Goal: Information Seeking & Learning: Learn about a topic

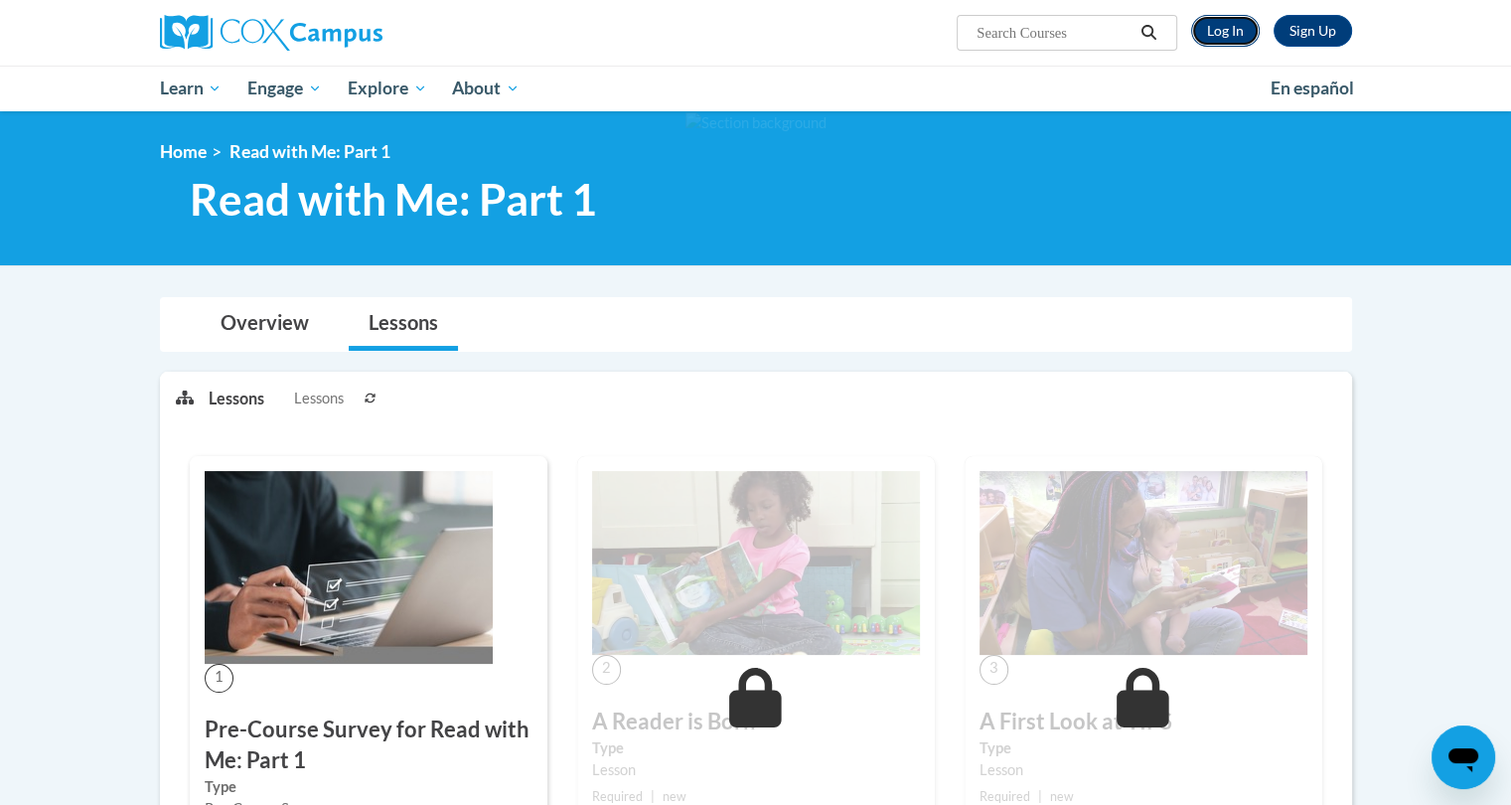
click at [1226, 32] on link "Log In" at bounding box center [1225, 31] width 69 height 32
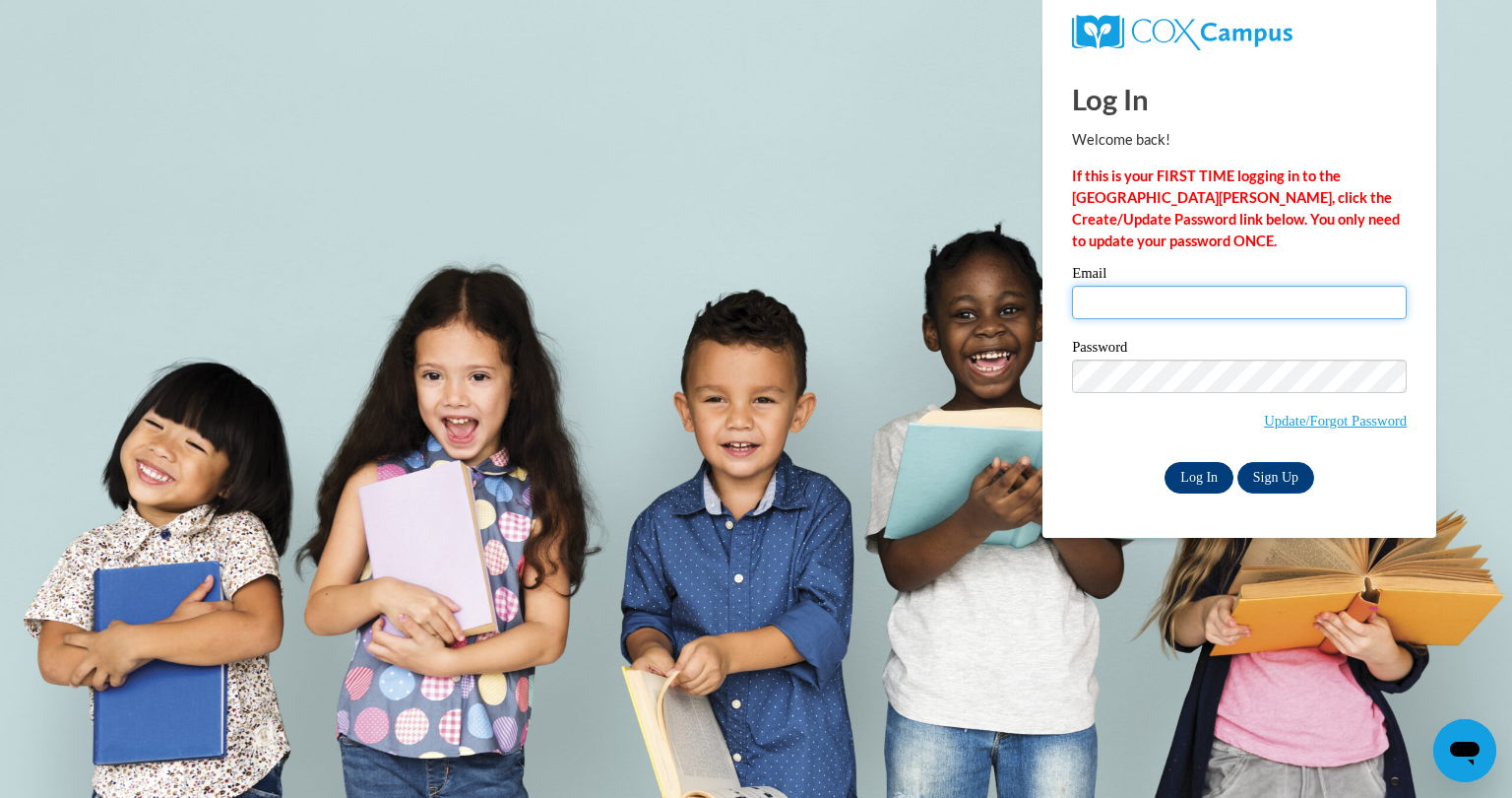
type input "chamekas13@gmail.com"
click at [1197, 467] on input "Log In" at bounding box center [1200, 478] width 69 height 32
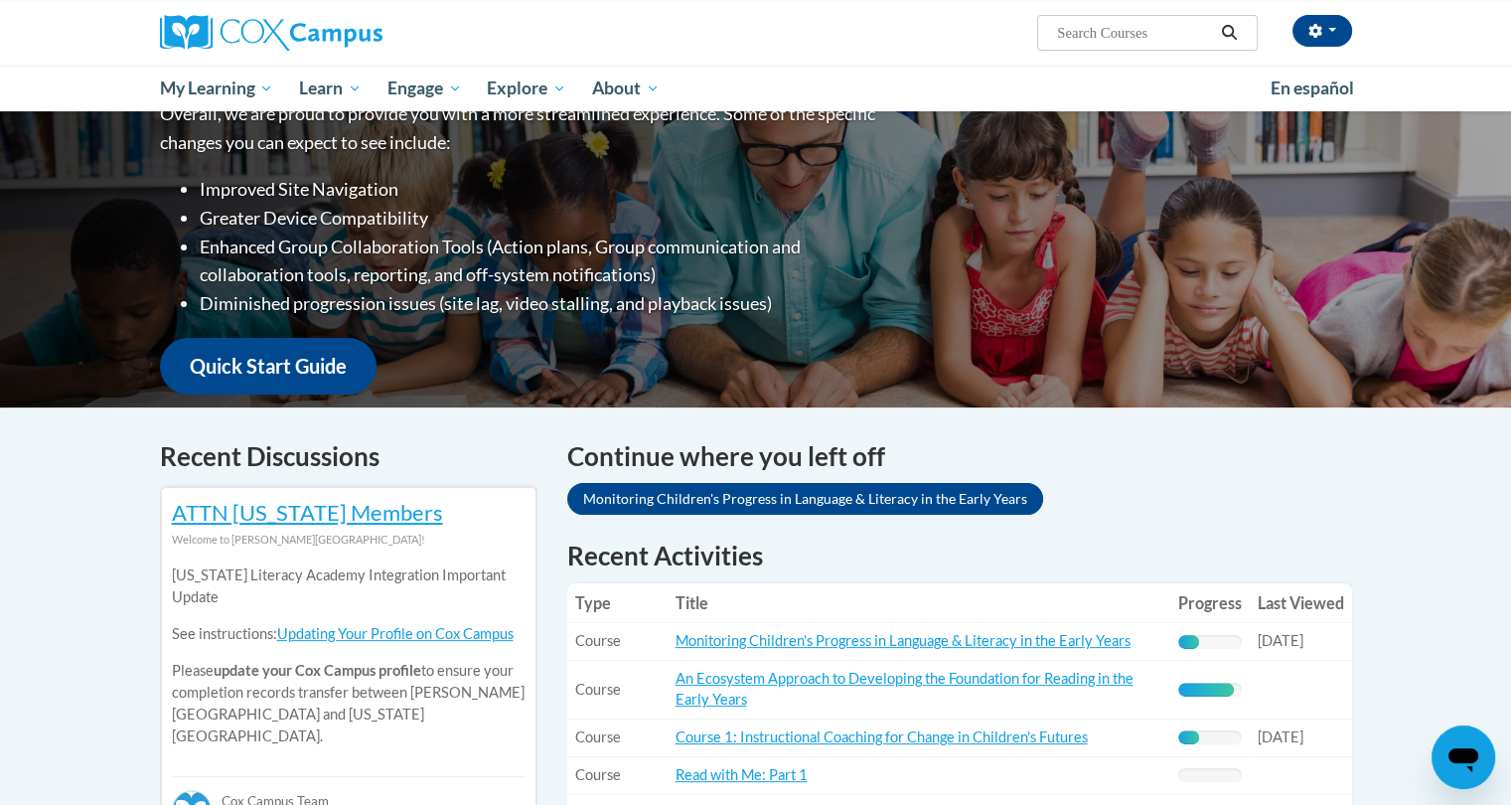
scroll to position [294, 0]
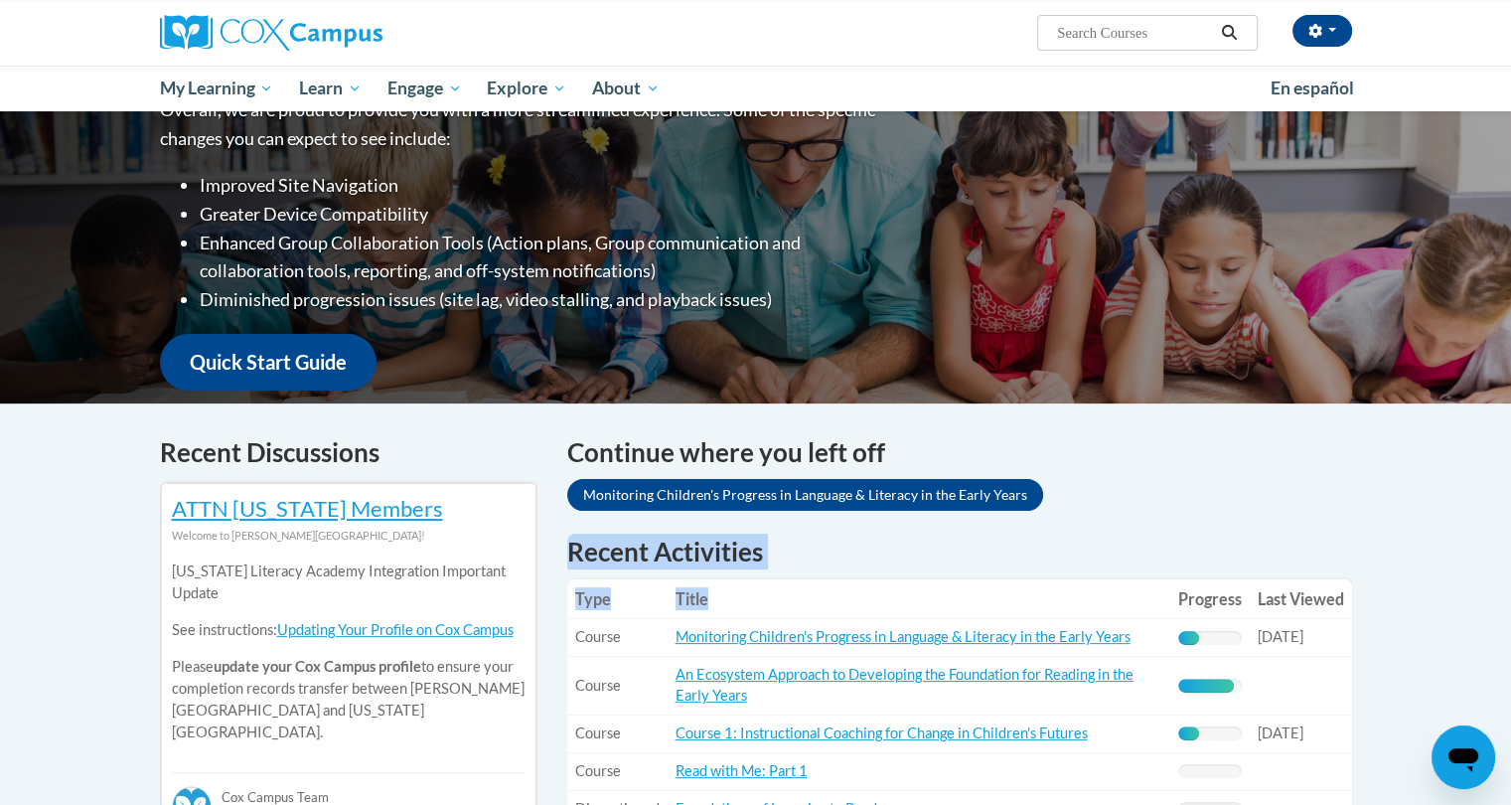
drag, startPoint x: 906, startPoint y: 578, endPoint x: 1076, endPoint y: 472, distance: 200.4
click at [1076, 472] on div "Continue where you left off Monitoring Children's Progress in Language & Litera…" at bounding box center [959, 475] width 785 height 85
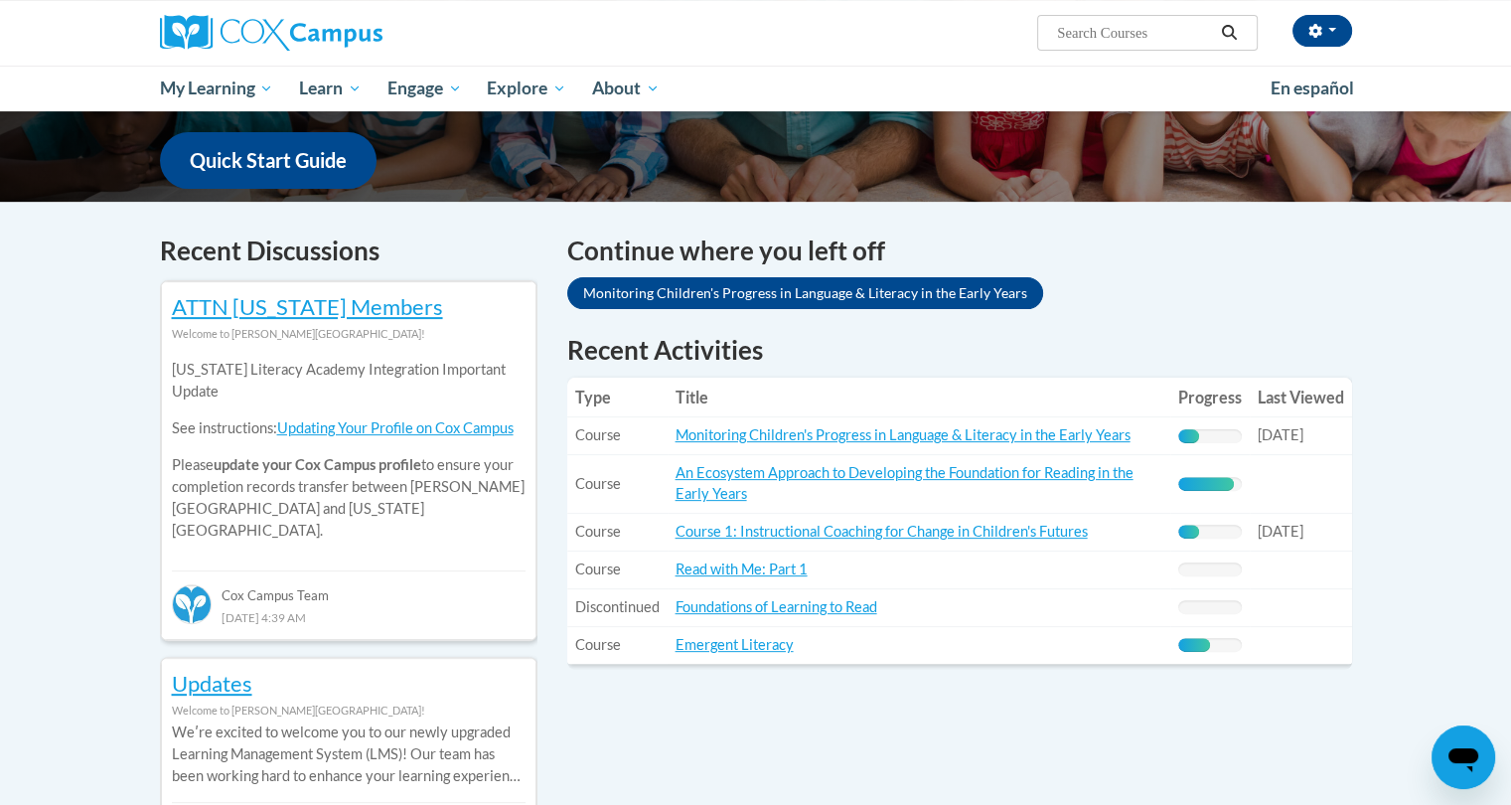
scroll to position [489, 0]
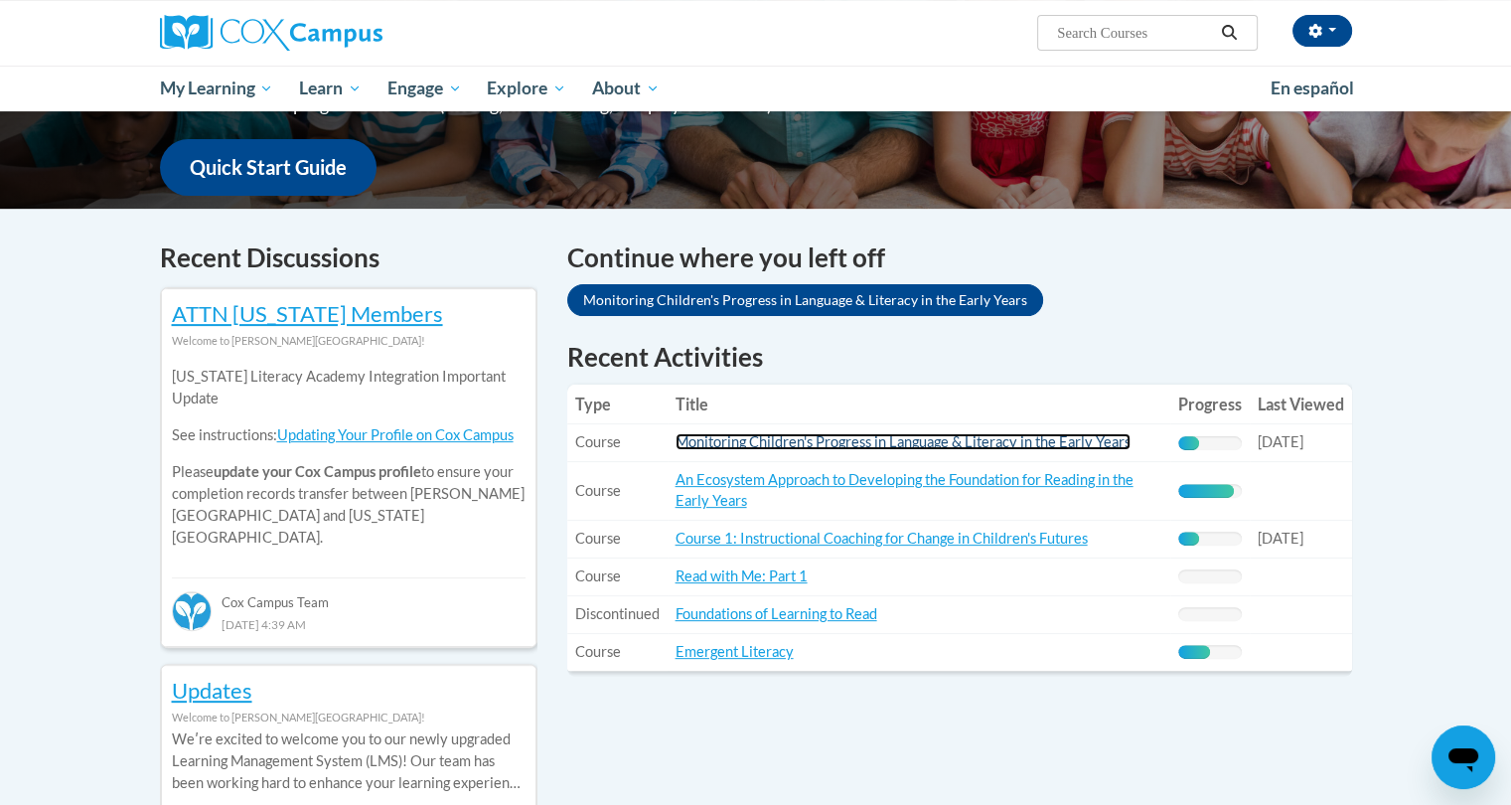
click at [807, 447] on link "Monitoring Children's Progress in Language & Literacy in the Early Years" at bounding box center [903, 441] width 455 height 17
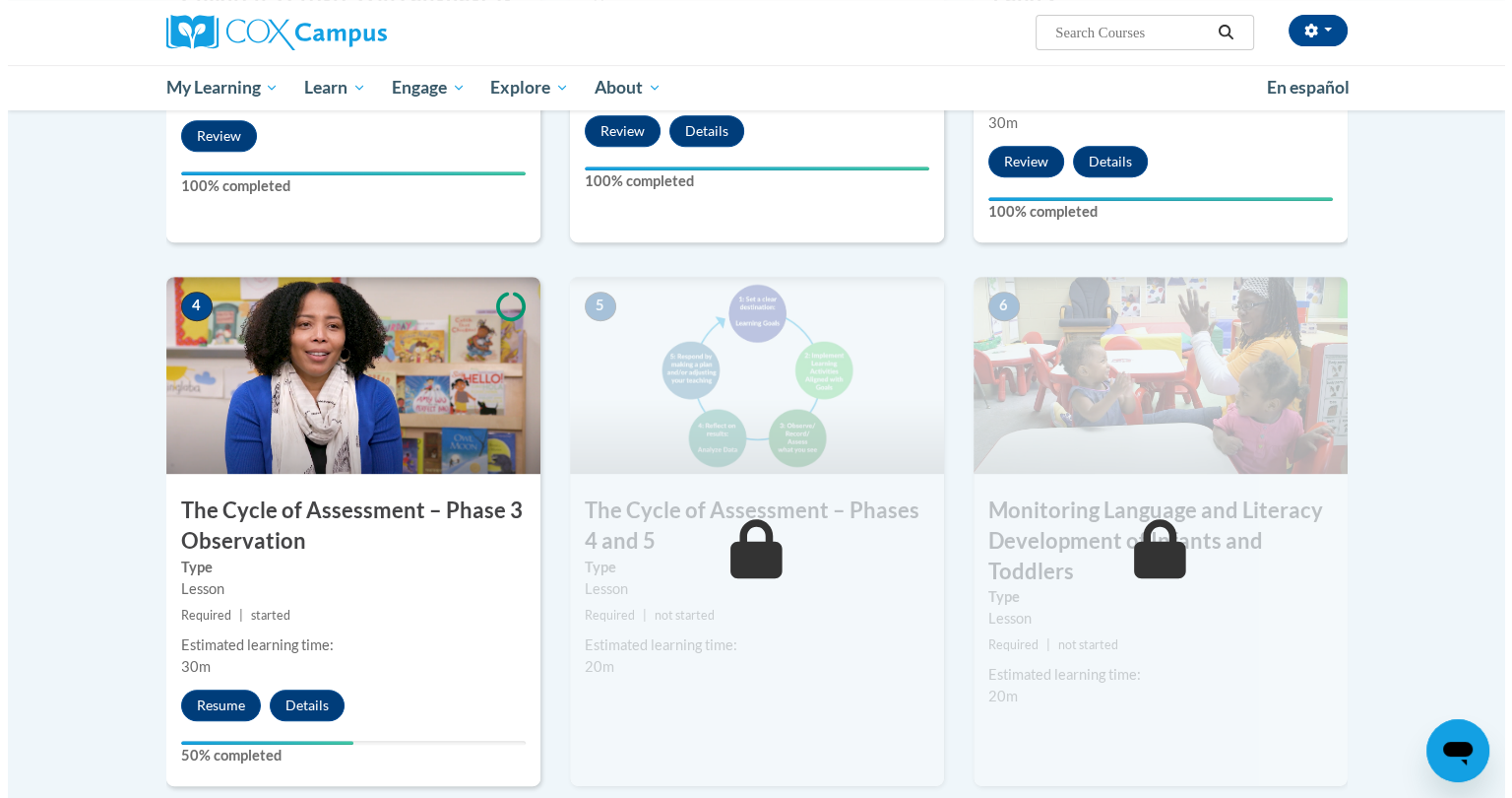
scroll to position [866, 0]
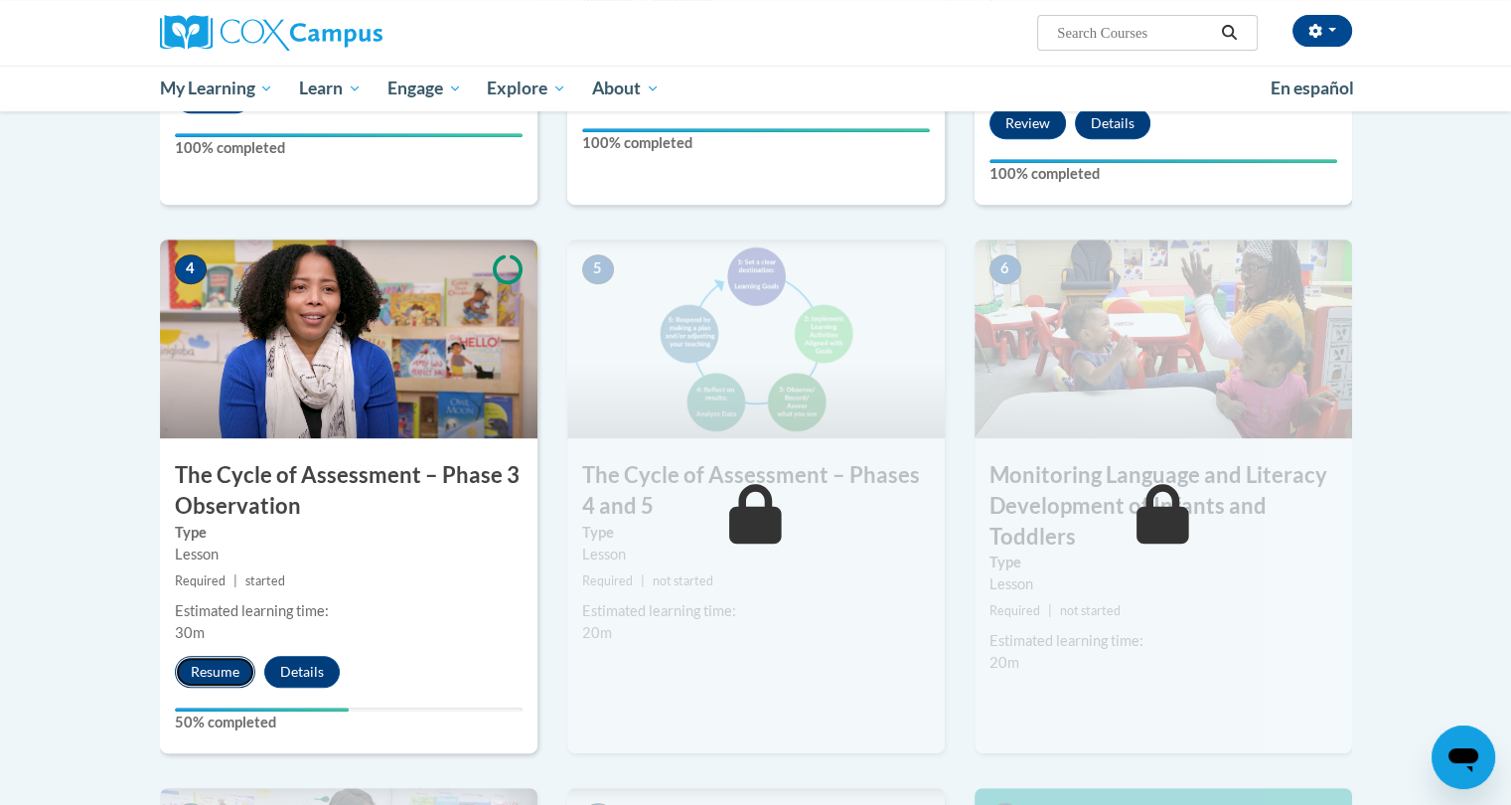
click at [204, 677] on button "Resume" at bounding box center [215, 672] width 80 height 32
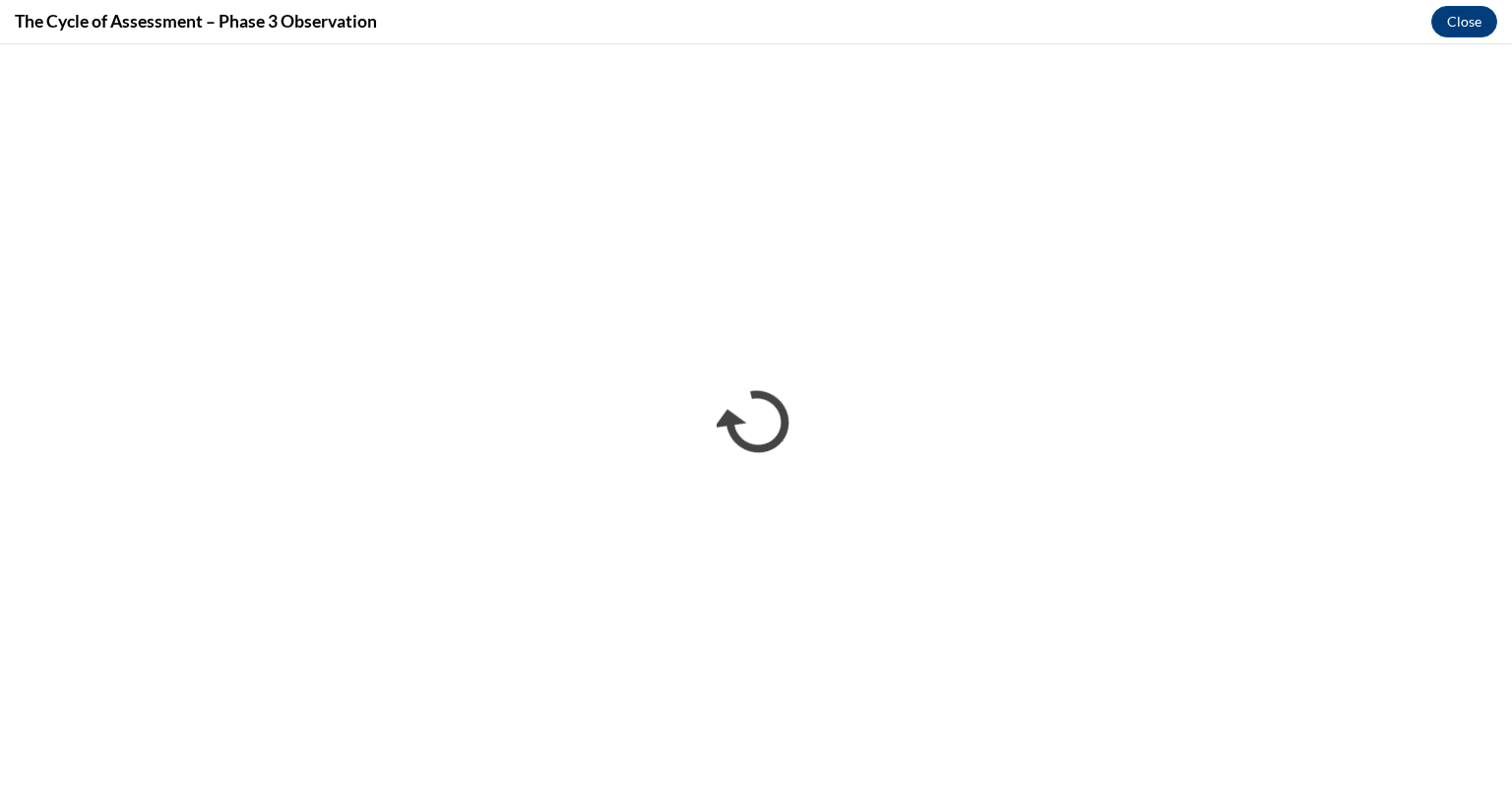
scroll to position [0, 0]
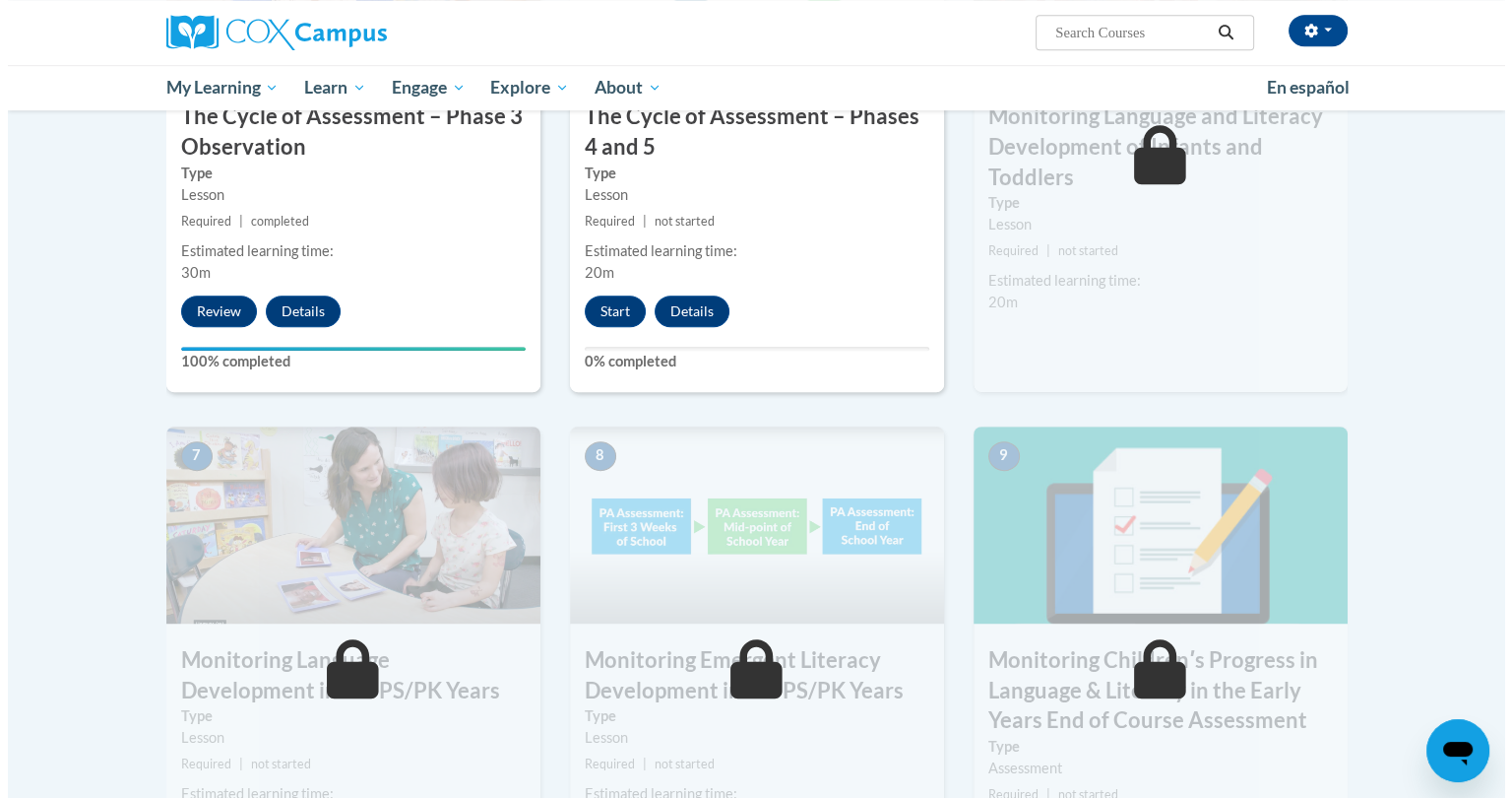
scroll to position [1216, 0]
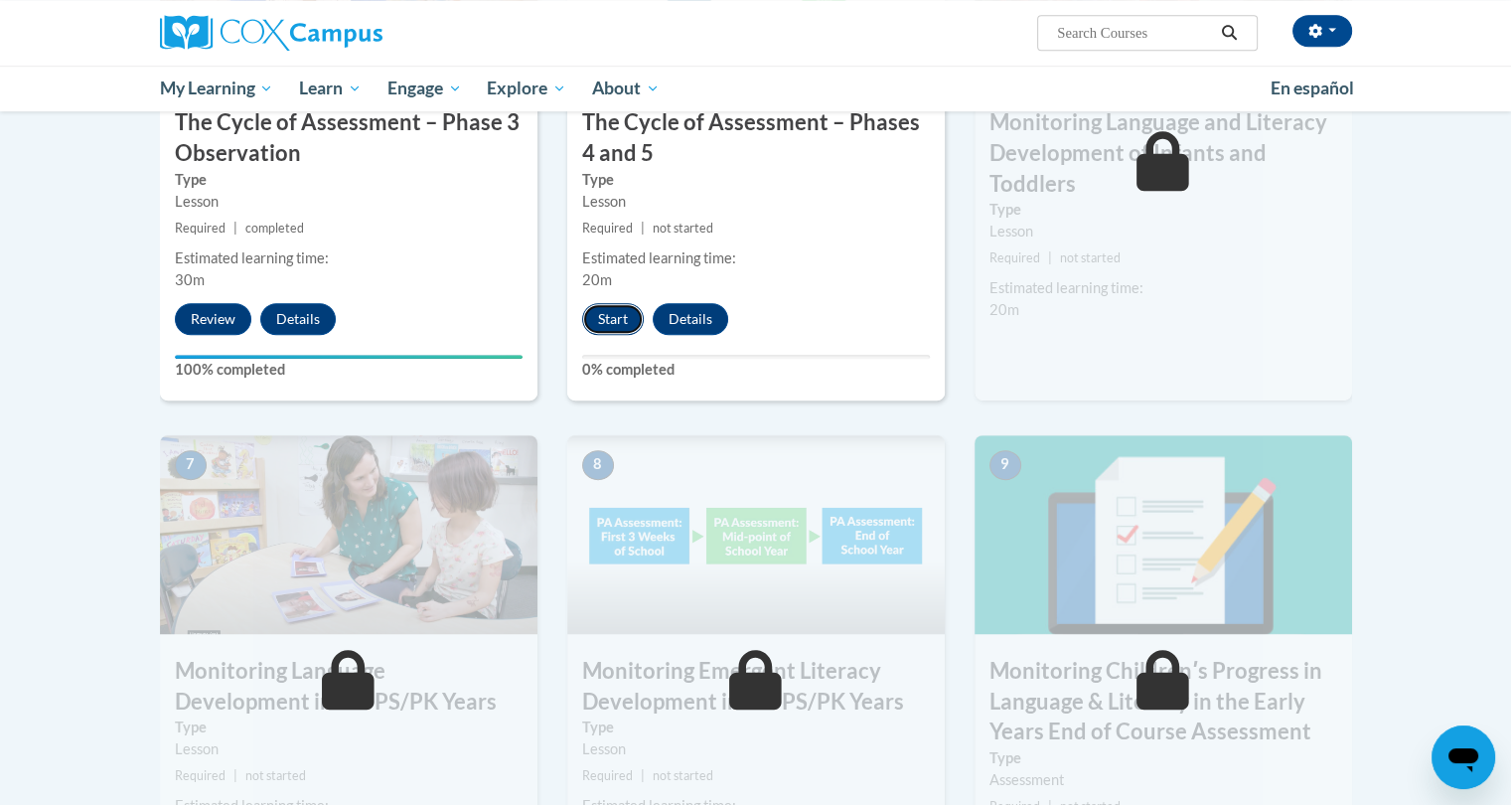
click at [612, 320] on button "Start" at bounding box center [613, 319] width 62 height 32
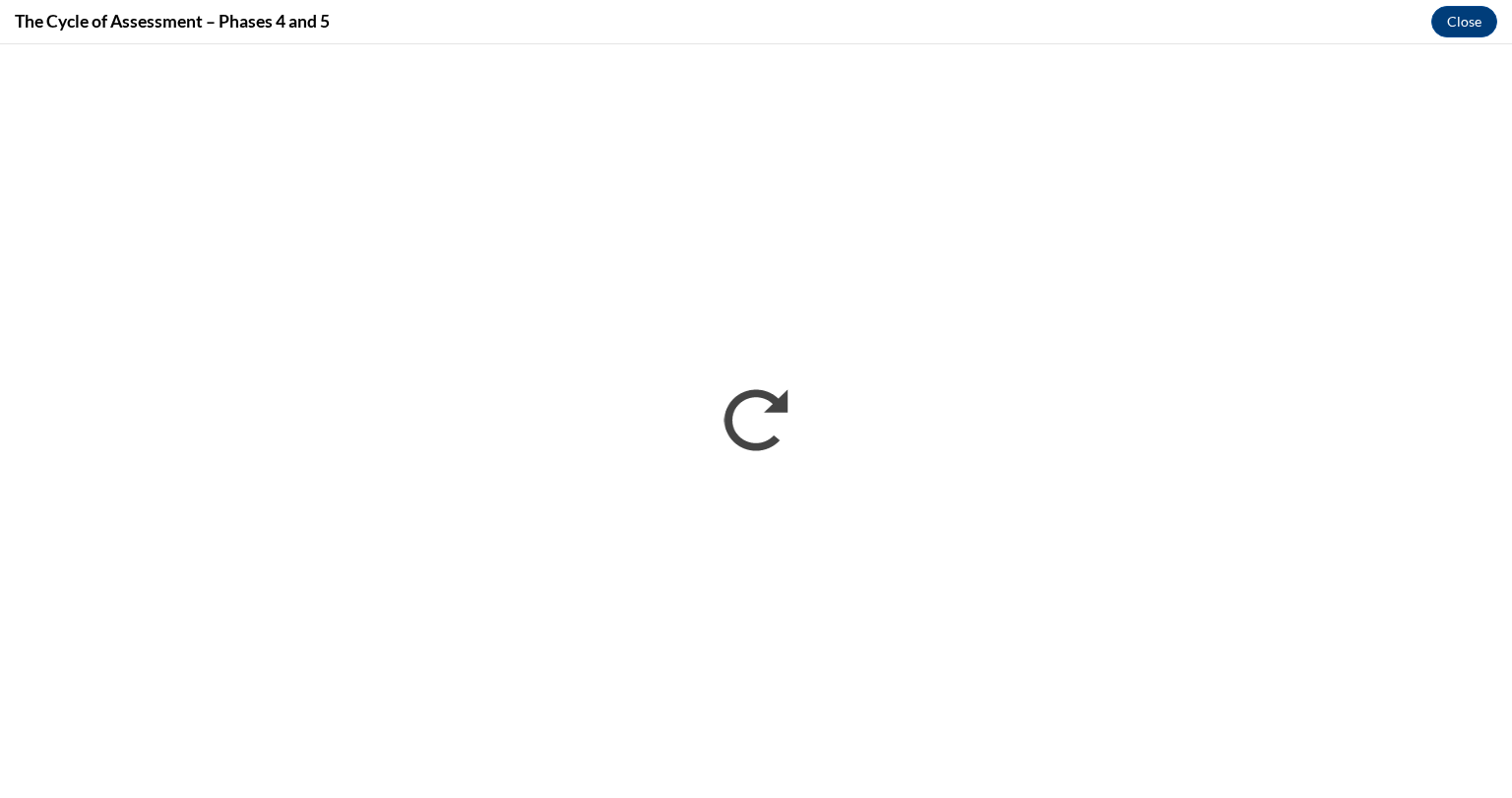
scroll to position [0, 0]
